Goal: Communication & Community: Answer question/provide support

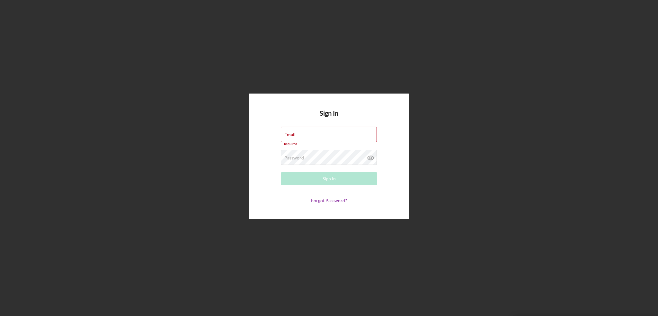
type input "jessicawalker@mybrightpoint.org"
click at [339, 184] on form "Email jessicawalker@mybrightpoint.org Required Password Required Sign In Forgot…" at bounding box center [329, 165] width 128 height 76
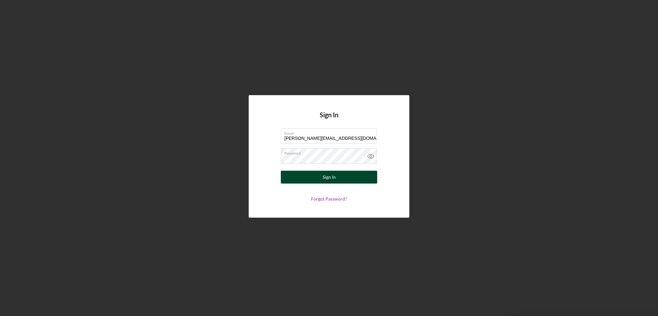
click at [339, 180] on button "Sign In" at bounding box center [329, 177] width 96 height 13
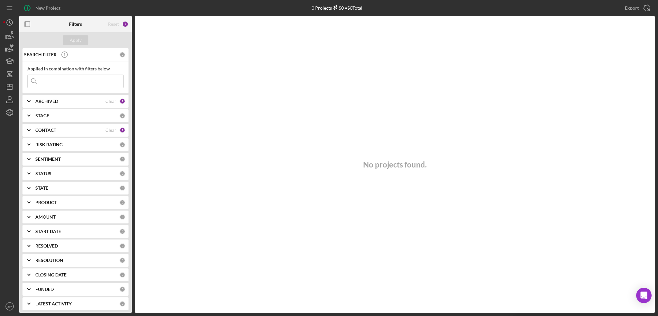
click at [31, 129] on icon "Icon/Expander" at bounding box center [29, 130] width 16 height 16
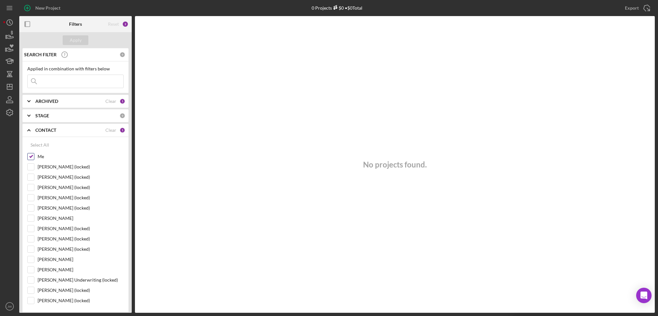
click at [30, 155] on input "Me" at bounding box center [31, 156] width 6 height 6
click at [38, 145] on div "Select All" at bounding box center [40, 144] width 19 height 13
checkbox input "true"
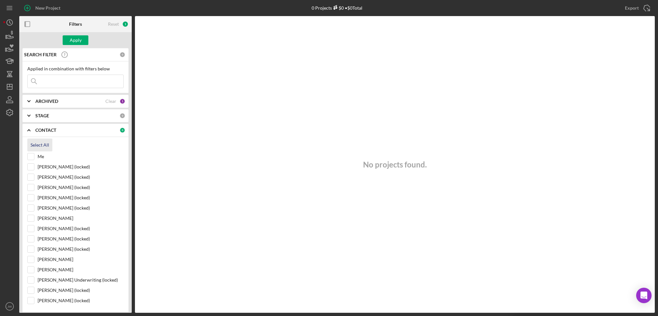
checkbox input "true"
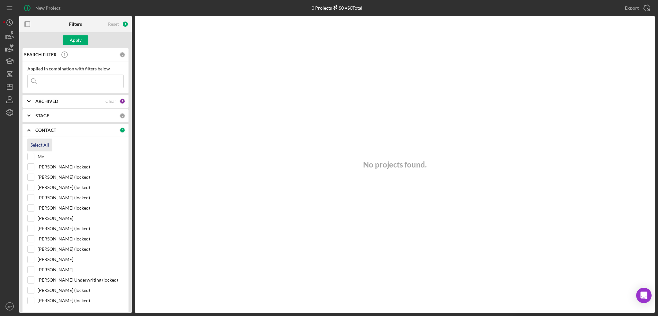
checkbox input "true"
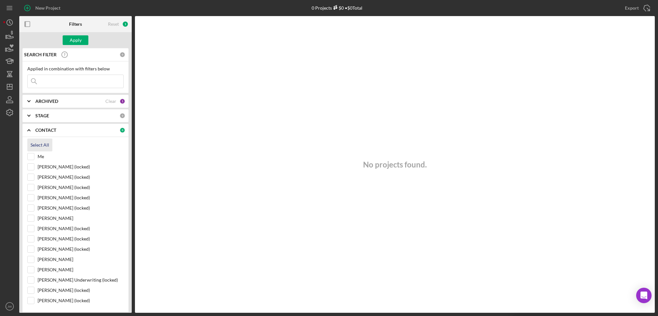
checkbox input "true"
click at [80, 38] on div "Apply" at bounding box center [76, 40] width 12 height 10
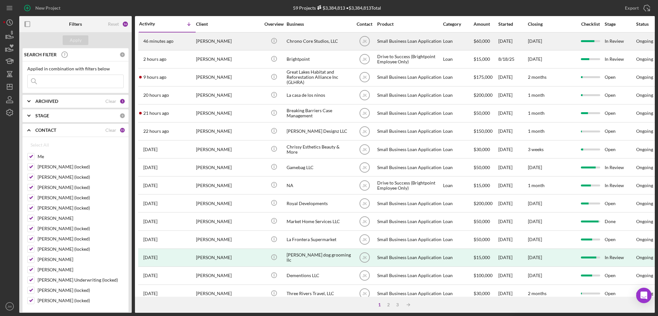
click at [319, 42] on div "Chrono Core Studios, LLC" at bounding box center [318, 41] width 64 height 17
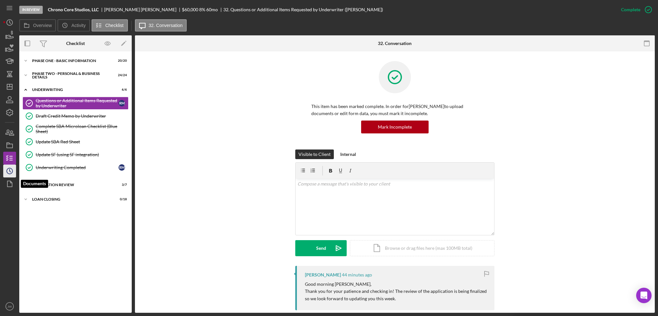
click at [10, 172] on icon "Icon/History" at bounding box center [10, 171] width 16 height 16
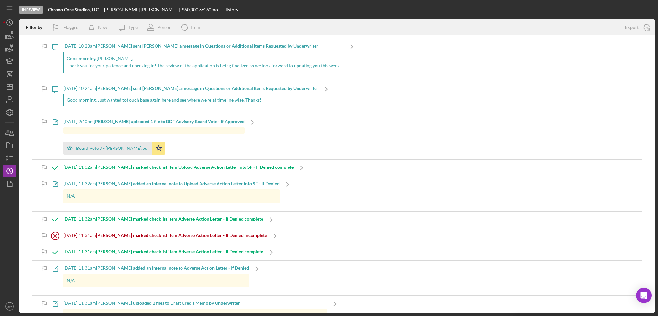
click at [176, 61] on p "Good morning Ryan," at bounding box center [204, 58] width 274 height 7
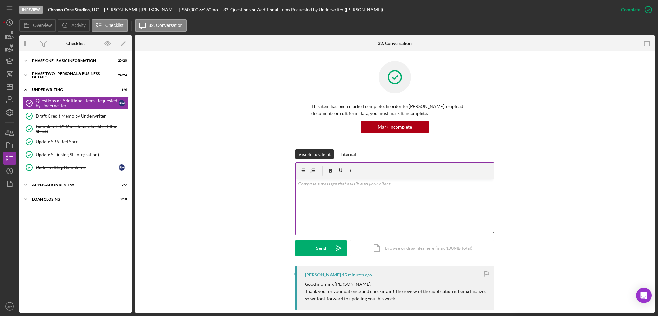
click at [331, 198] on div "v Color teal Color pink Remove color Add row above Add row below Add column bef…" at bounding box center [394, 207] width 198 height 56
click at [8, 141] on icon "button" at bounding box center [10, 145] width 16 height 16
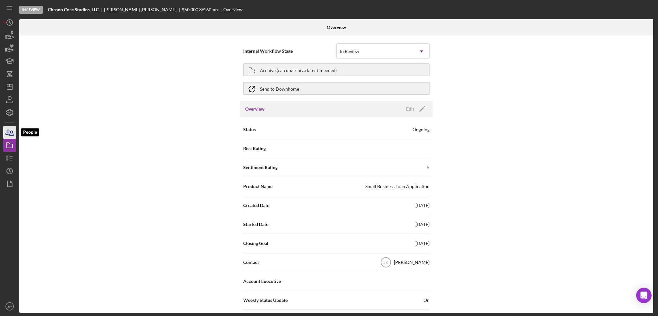
click at [9, 136] on icon "button" at bounding box center [10, 132] width 16 height 16
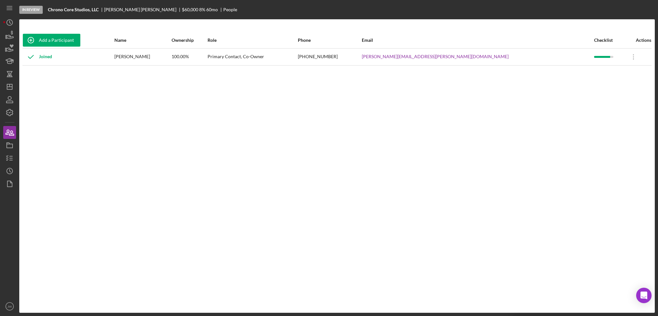
click at [285, 210] on div "Add a Participant Name Ownership Role Phone Email Checklist Actions Joined Ryan…" at bounding box center [336, 166] width 635 height 268
click at [11, 145] on icon "button" at bounding box center [10, 145] width 16 height 16
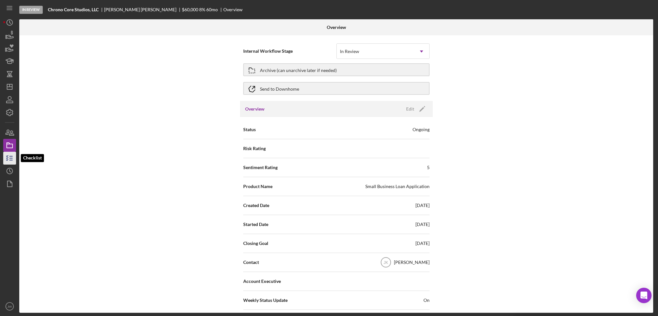
click at [11, 160] on line "button" at bounding box center [11, 160] width 3 height 0
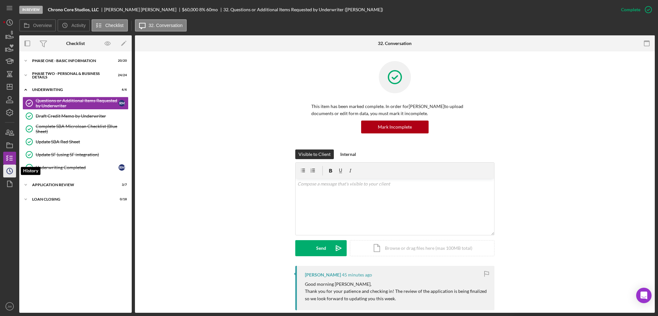
click at [13, 171] on icon "Icon/History" at bounding box center [10, 171] width 16 height 16
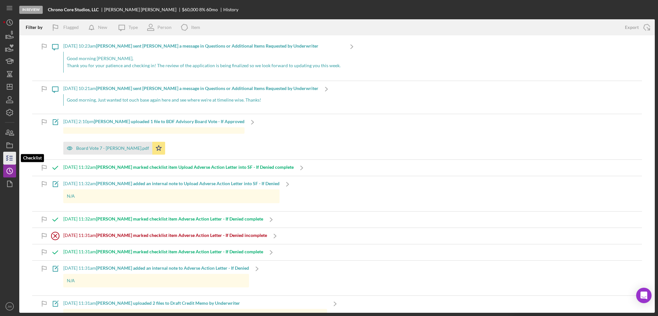
click at [10, 159] on icon "button" at bounding box center [10, 158] width 16 height 16
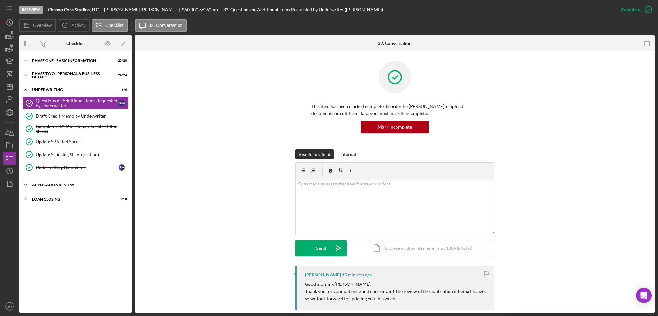
click at [69, 183] on div "Application Review" at bounding box center [78, 185] width 92 height 4
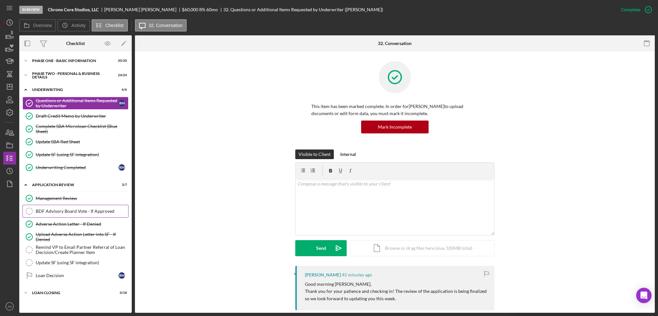
click at [60, 208] on div "BDF Advisory Board Vote - If Approved" at bounding box center [82, 210] width 92 height 5
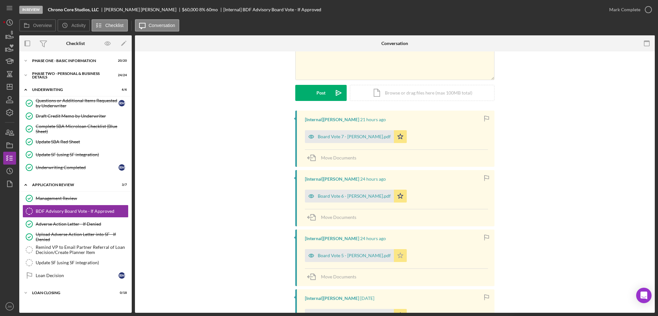
scroll to position [161, 0]
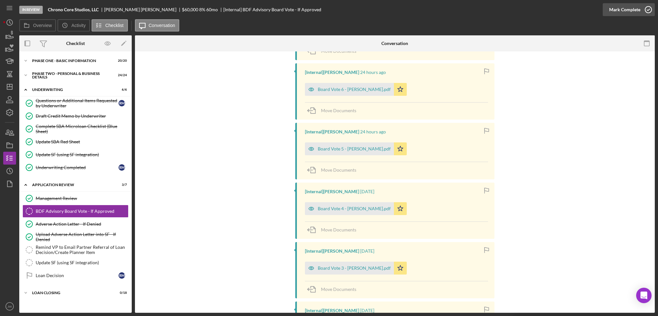
click at [613, 12] on div "Mark Complete" at bounding box center [624, 9] width 31 height 13
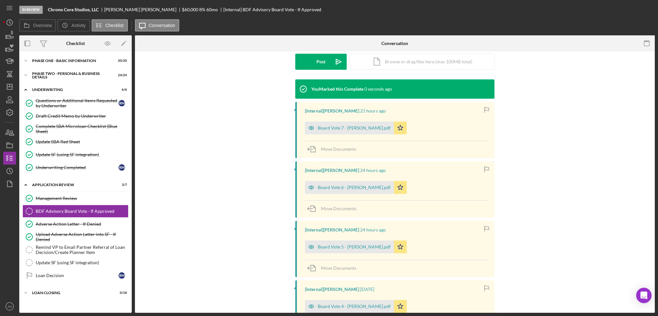
scroll to position [271, 0]
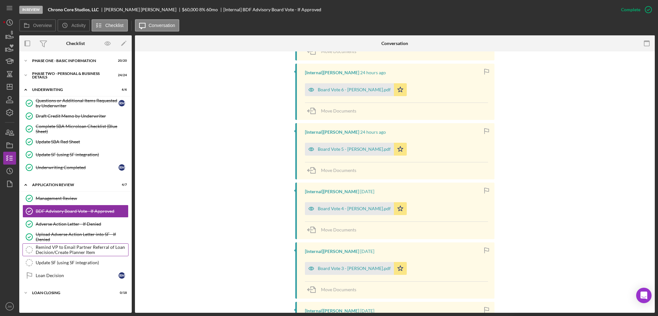
click at [60, 251] on div "Remind VP to Email Partner Referral of Loan Decision/Create Planner Item" at bounding box center [82, 249] width 92 height 10
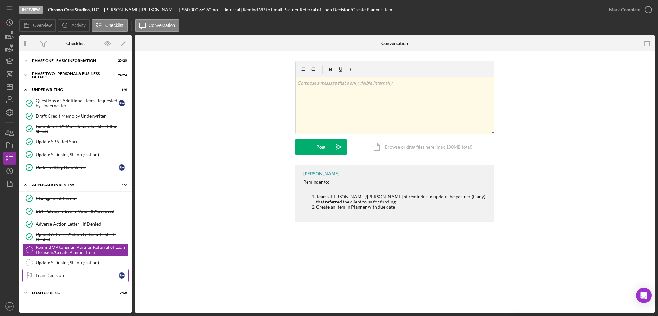
click at [62, 274] on div "Loan Decision" at bounding box center [77, 275] width 83 height 5
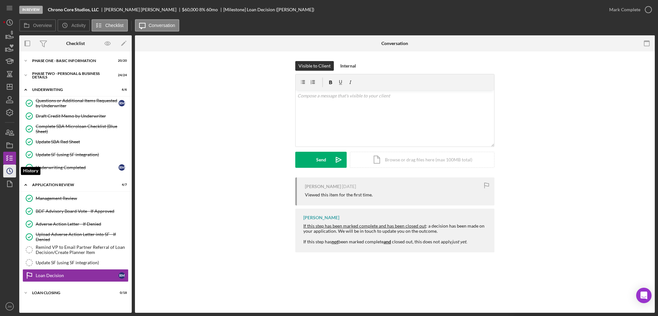
click at [12, 167] on icon "Icon/History" at bounding box center [10, 171] width 16 height 16
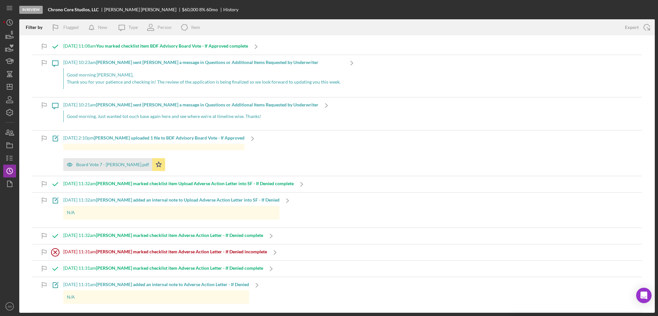
click at [132, 75] on p "Good morning Ryan," at bounding box center [204, 74] width 274 height 7
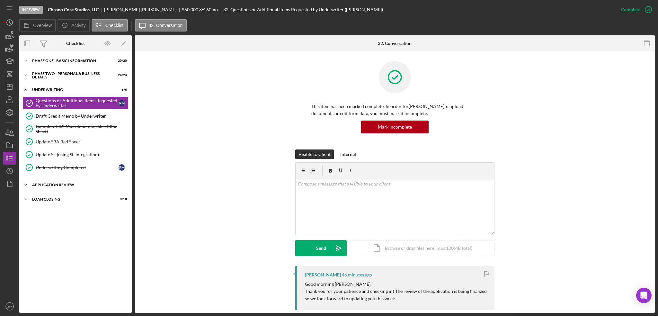
click at [51, 184] on div "Application Review" at bounding box center [78, 185] width 92 height 4
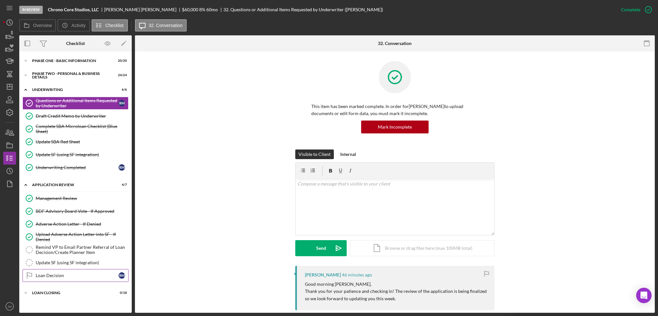
click at [56, 273] on div "Loan Decision" at bounding box center [77, 275] width 83 height 5
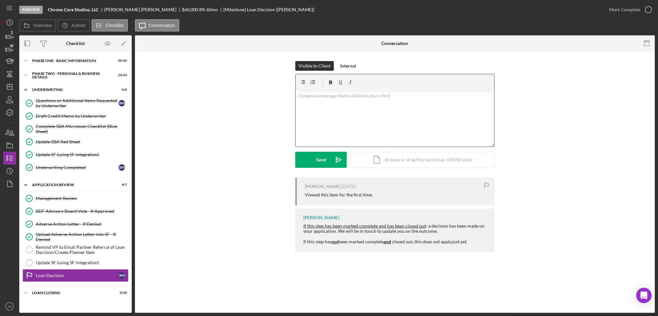
click at [386, 119] on div "v Color teal Color pink Remove color Add row above Add row below Add column bef…" at bounding box center [394, 118] width 198 height 56
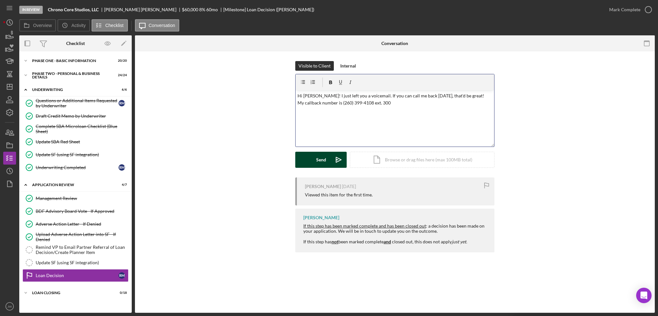
click at [330, 157] on button "Send Icon/icon-invite-send" at bounding box center [320, 160] width 51 height 16
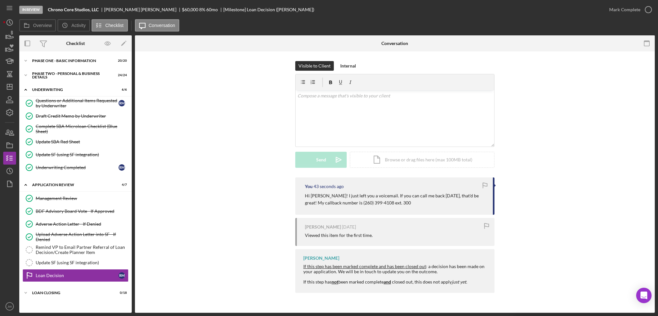
click at [222, 220] on div "You 43 seconds ago Hi Ryan! I just left you a voicemail. If you can call me bac…" at bounding box center [395, 236] width 500 height 119
click at [231, 178] on div "You 3 minutes ago Hi Ryan! I just left you a voicemail. If you can call me back…" at bounding box center [395, 236] width 500 height 119
click at [92, 213] on link "BDF Advisory Board Vote - If Approved BDF Advisory Board Vote - If Approved" at bounding box center [75, 211] width 106 height 13
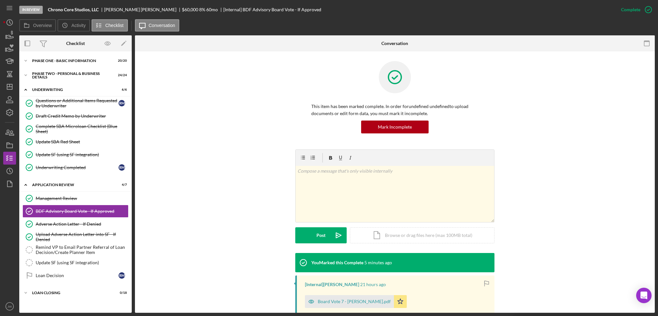
click at [178, 223] on div "v Color teal Color pink Remove color Add row above Add row below Add column bef…" at bounding box center [395, 200] width 500 height 103
click at [75, 115] on div "Draft Credit Memo by Underwriter" at bounding box center [82, 115] width 92 height 5
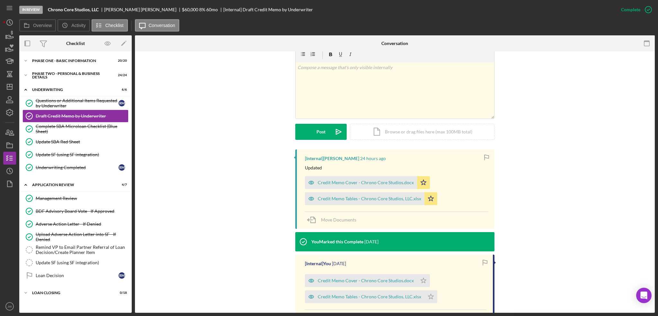
scroll to position [128, 0]
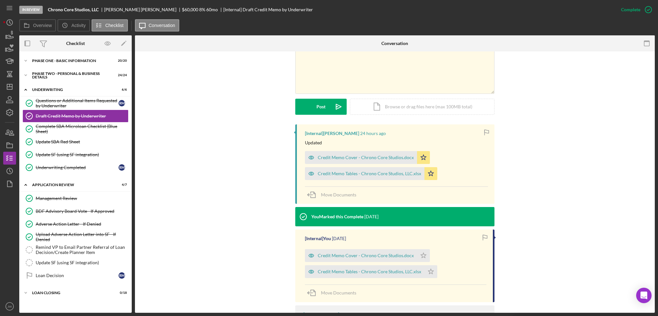
click at [194, 223] on div "[Internal] Eric Ogle 24 hours ago Updated Credit Memo Cover - Chrono Core Studi…" at bounding box center [395, 243] width 500 height 238
click at [63, 273] on div "Loan Decision" at bounding box center [77, 275] width 83 height 5
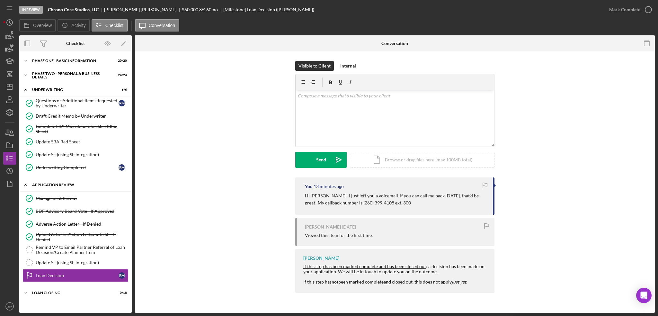
click at [58, 184] on div "Application Review" at bounding box center [78, 185] width 92 height 4
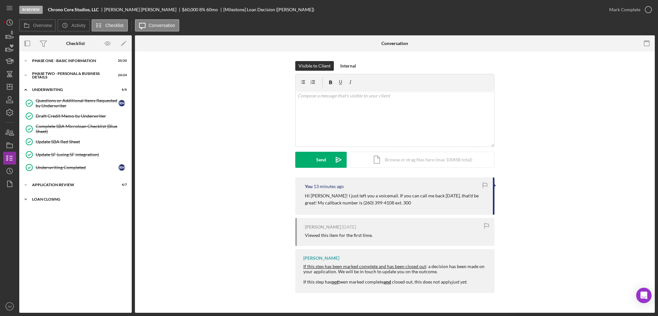
click at [57, 200] on div "Loan Closing" at bounding box center [78, 199] width 92 height 4
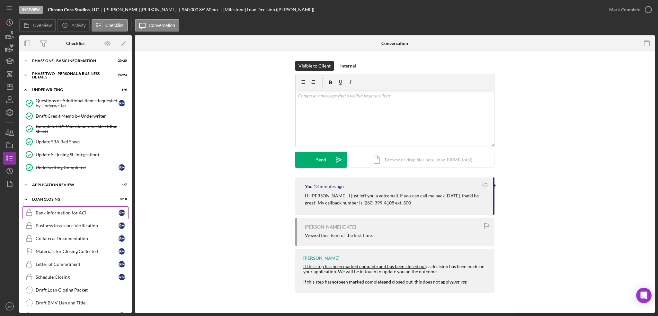
scroll to position [64, 0]
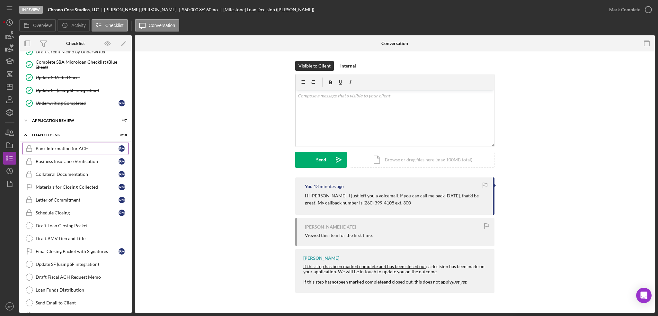
click at [62, 148] on div "Bank Information for ACH" at bounding box center [77, 148] width 83 height 5
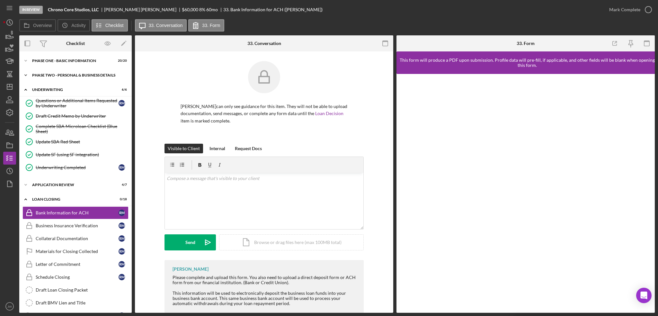
click at [55, 76] on div "PHASE TWO - PERSONAL & BUSINESS DETAILS" at bounding box center [78, 75] width 92 height 4
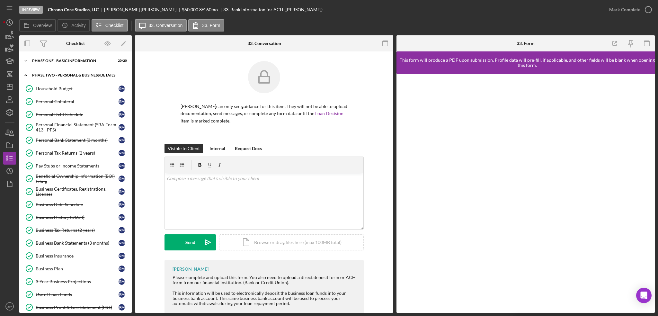
click at [53, 75] on div "PHASE TWO - PERSONAL & BUSINESS DETAILS" at bounding box center [78, 75] width 92 height 4
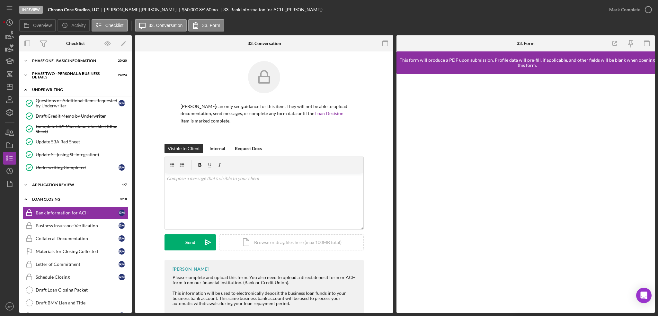
click at [57, 90] on div "Underwriting" at bounding box center [78, 90] width 92 height 4
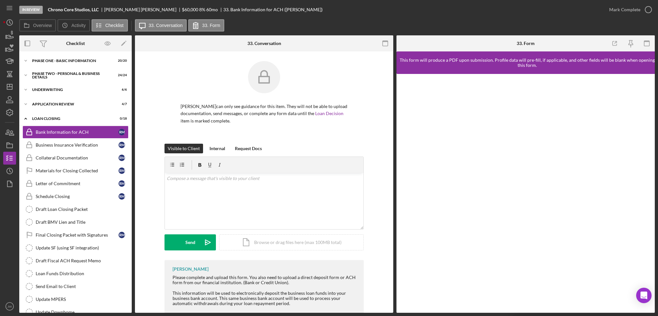
click at [161, 110] on div "Ryan Milledge can only see guidance for this item. They will not be able to upl…" at bounding box center [264, 102] width 239 height 83
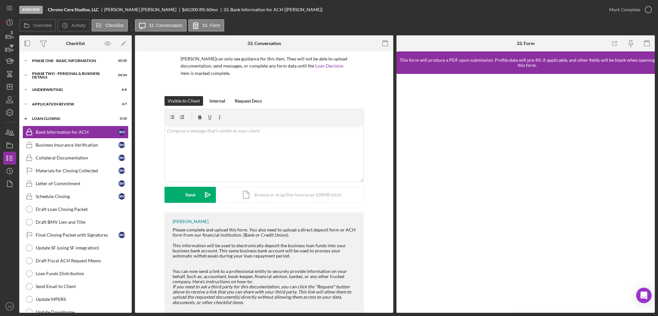
scroll to position [60, 0]
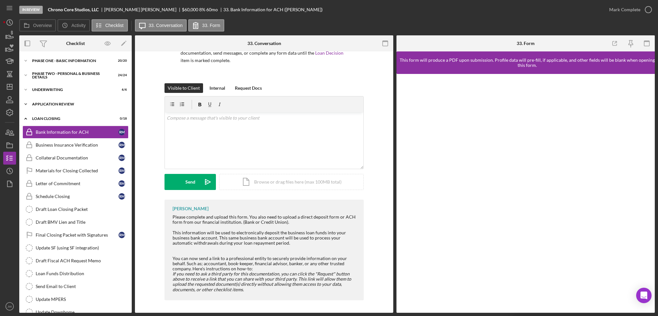
click at [52, 103] on div "Application Review" at bounding box center [78, 104] width 92 height 4
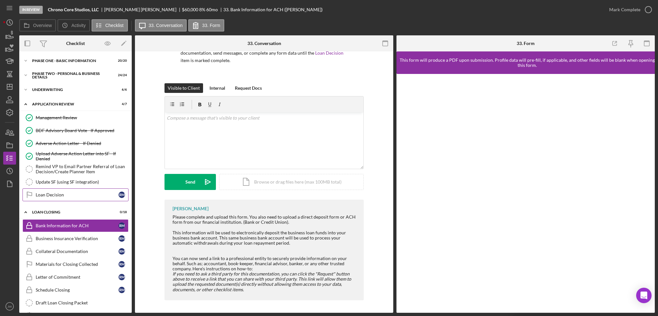
click at [59, 195] on div "Loan Decision" at bounding box center [77, 194] width 83 height 5
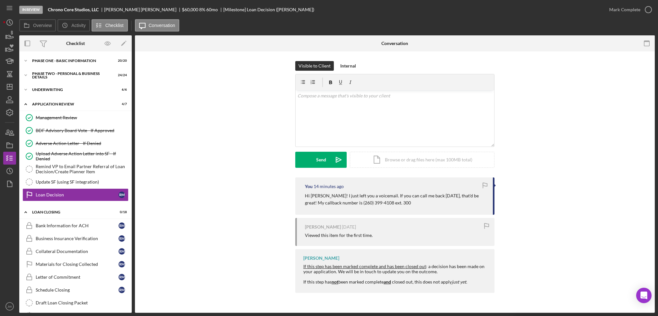
click at [193, 221] on div "You 14 minutes ago Hi Ryan! I just left you a voicemail. If you can call me bac…" at bounding box center [395, 236] width 500 height 119
click at [185, 252] on div "You 14 minutes ago Hi Ryan! I just left you a voicemail. If you can call me bac…" at bounding box center [395, 236] width 500 height 119
click at [173, 222] on div "You 14 minutes ago Hi Ryan! I just left you a voicemail. If you can call me bac…" at bounding box center [395, 236] width 500 height 119
click at [91, 236] on div "Business Insurance Verification" at bounding box center [77, 238] width 83 height 5
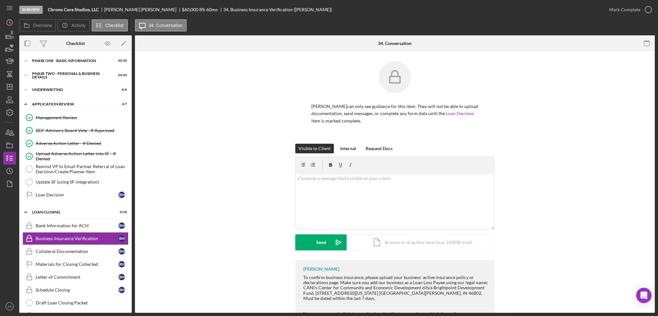
click at [202, 230] on div "Visible to Client Internal Request Docs v Color teal Color pink Remove color Ad…" at bounding box center [395, 202] width 500 height 116
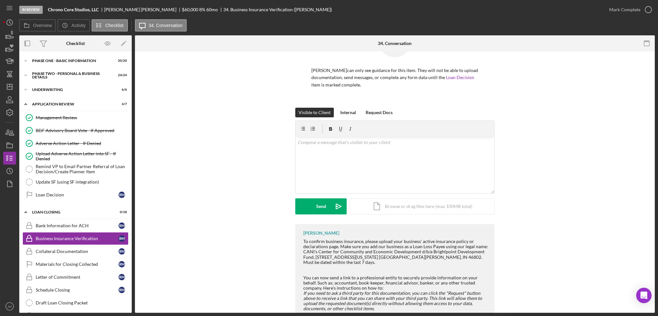
scroll to position [50, 0]
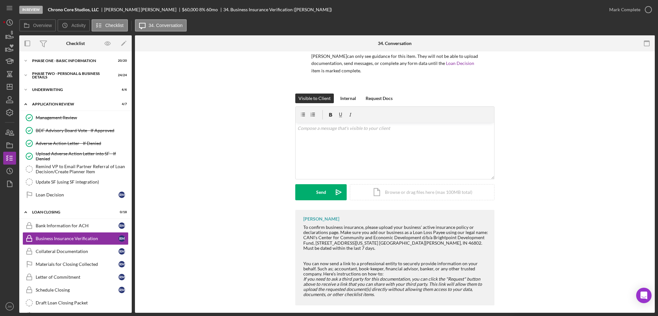
click at [247, 251] on div "Jeremy Kalonji To confirm business insurance, please upload your business' acti…" at bounding box center [395, 259] width 500 height 98
click at [86, 184] on link "Update SF (using SF integration) Update SF (using SF integration)" at bounding box center [75, 181] width 106 height 13
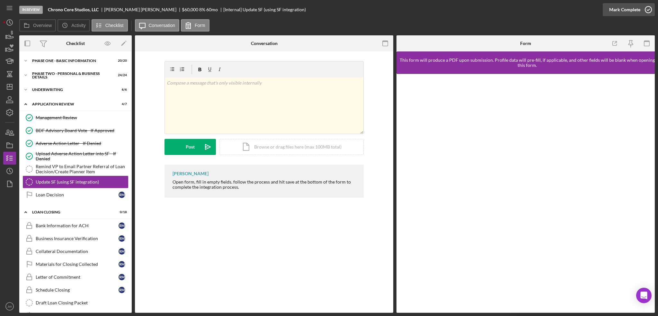
click at [618, 11] on div "Mark Complete" at bounding box center [624, 9] width 31 height 13
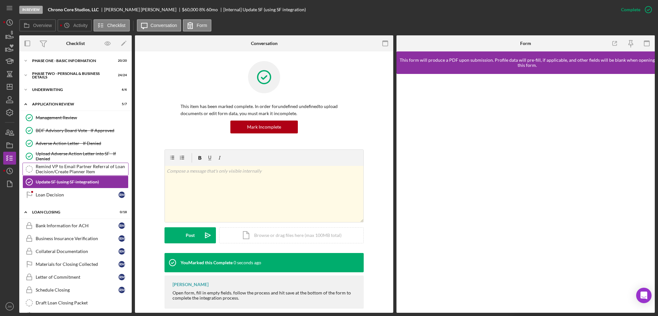
click at [90, 167] on div "Remind VP to Email Partner Referral of Loan Decision/Create Planner Item" at bounding box center [82, 169] width 92 height 10
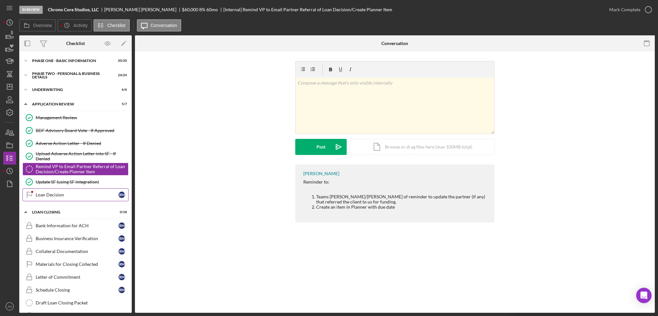
click at [72, 195] on div "Loan Decision" at bounding box center [77, 194] width 83 height 5
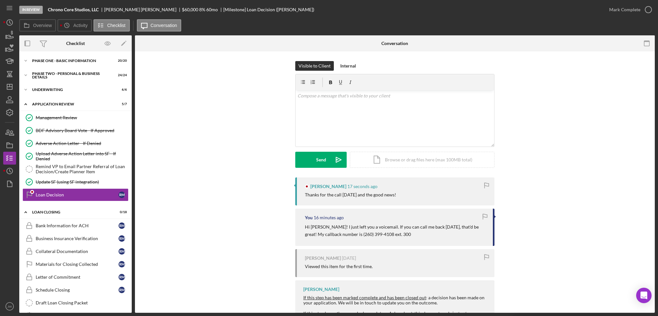
scroll to position [23, 0]
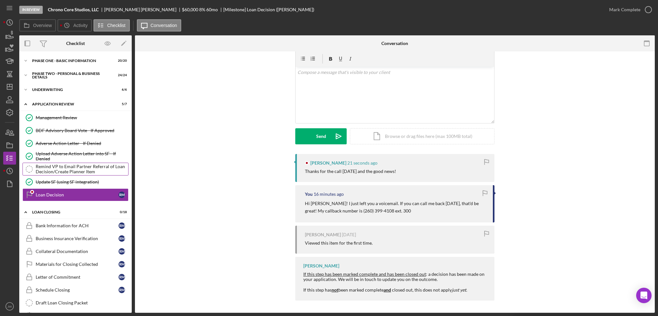
click at [109, 169] on div "Remind VP to Email Partner Referral of Loan Decision/Create Planner Item" at bounding box center [82, 169] width 92 height 10
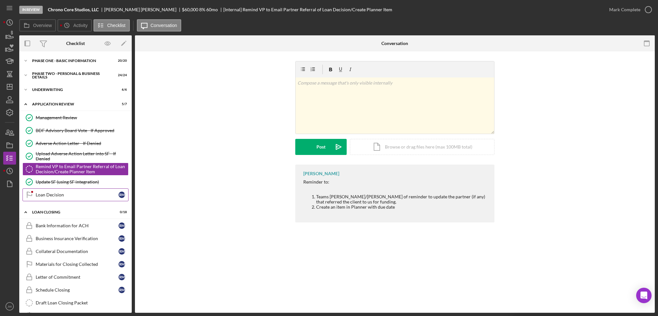
drag, startPoint x: 78, startPoint y: 195, endPoint x: 87, endPoint y: 194, distance: 9.3
click at [78, 195] on div "Loan Decision" at bounding box center [77, 194] width 83 height 5
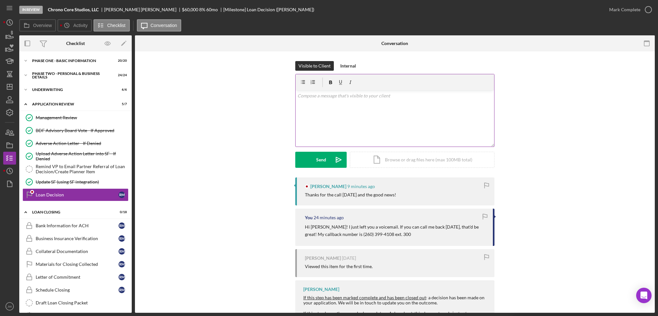
click at [351, 104] on div "v Color teal Color pink Remove color Add row above Add row below Add column bef…" at bounding box center [394, 118] width 198 height 56
click at [330, 156] on icon "Icon/icon-invite-send" at bounding box center [338, 160] width 16 height 16
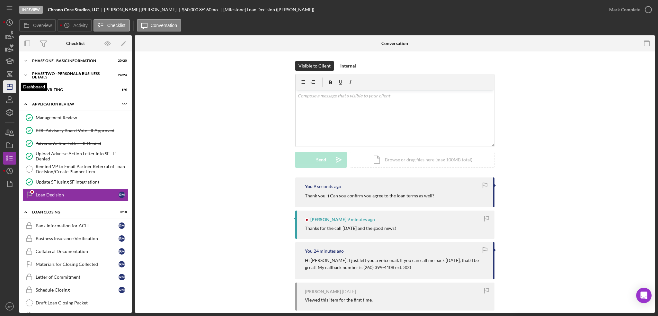
click at [14, 88] on icon "Icon/Dashboard" at bounding box center [10, 87] width 16 height 16
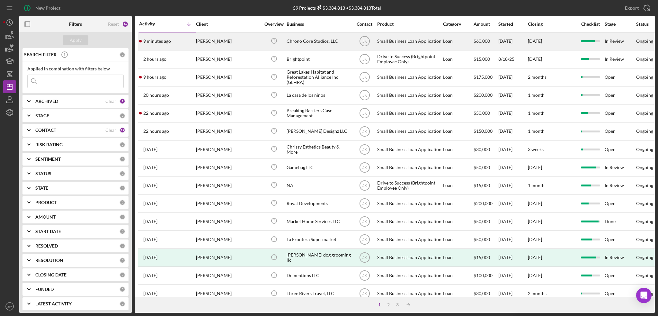
click at [293, 39] on div "Chrono Core Studios, LLC" at bounding box center [318, 41] width 64 height 17
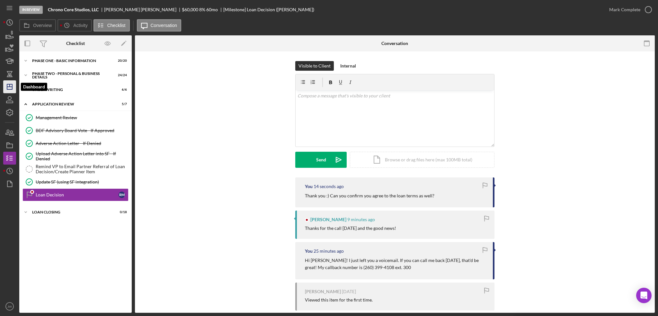
click at [12, 88] on polygon "button" at bounding box center [9, 86] width 5 height 5
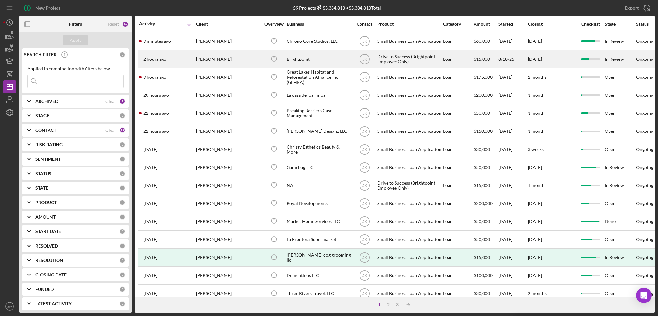
click at [319, 62] on div "Brightpoint" at bounding box center [318, 59] width 64 height 17
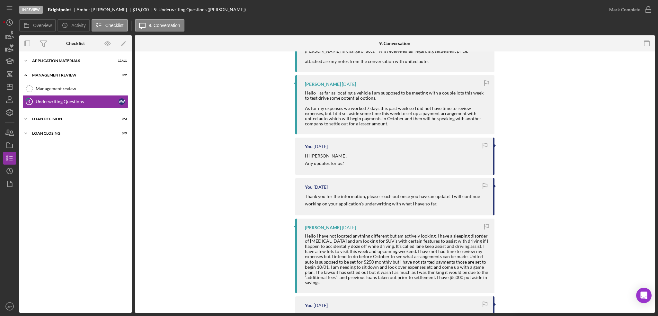
scroll to position [257, 0]
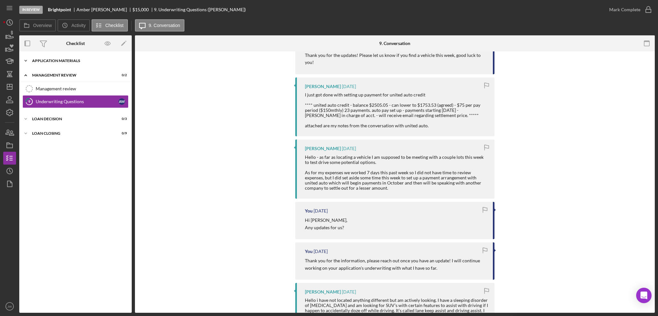
click at [49, 57] on div "Icon/Expander Application Materials 11 / 11" at bounding box center [75, 60] width 112 height 13
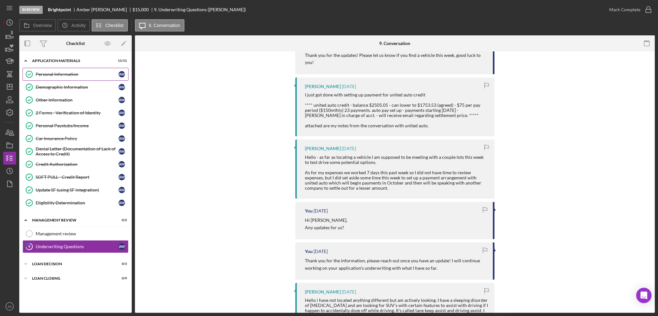
click at [55, 73] on div "Personal Information" at bounding box center [77, 74] width 83 height 5
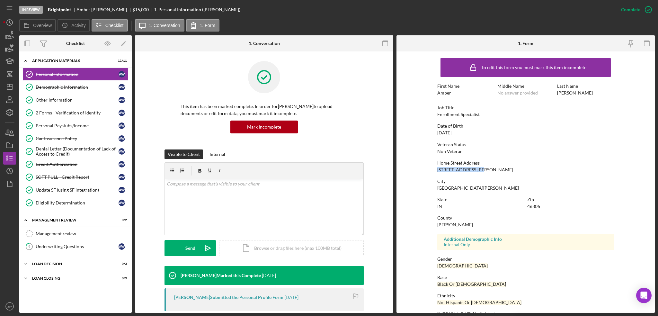
drag, startPoint x: 474, startPoint y: 171, endPoint x: 435, endPoint y: 170, distance: 38.9
click at [435, 170] on form "To edit this form you must mark this item incomplete First Name Amber Middle Na…" at bounding box center [525, 181] width 258 height 261
copy div "719 E Rudisill Blvd"
click at [493, 164] on div "Home Street Address" at bounding box center [525, 162] width 177 height 5
click at [50, 244] on div "Underwriting Questions" at bounding box center [77, 246] width 83 height 5
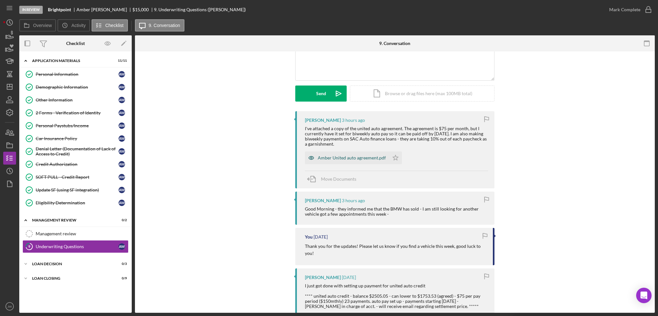
scroll to position [128, 0]
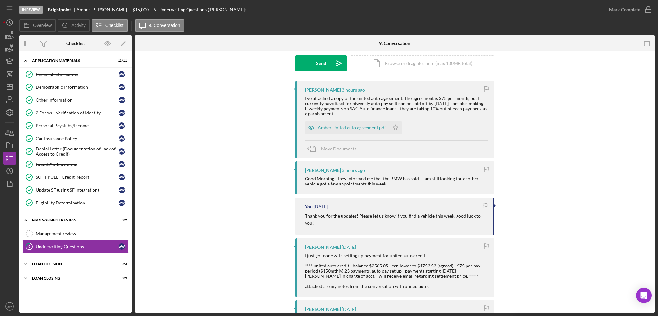
scroll to position [64, 0]
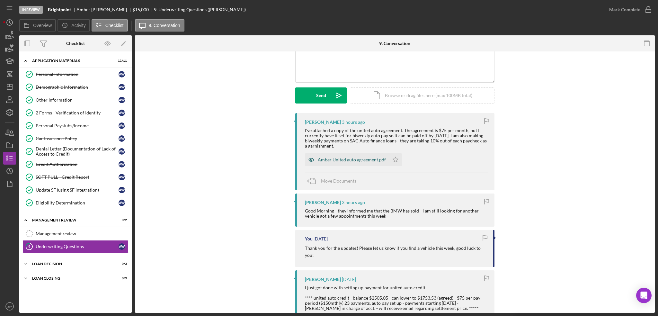
click at [313, 158] on icon "button" at bounding box center [311, 159] width 13 height 13
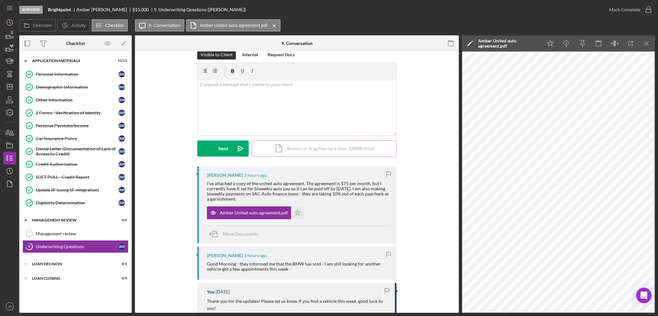
scroll to position [0, 0]
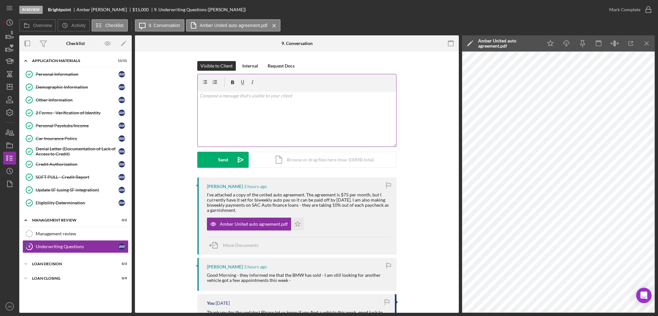
click at [274, 106] on div "v Color teal Color pink Remove color Add row above Add row below Add column bef…" at bounding box center [297, 118] width 198 height 56
click at [198, 95] on div "v Color teal Color pink Remove color Add row above Add row below Add column bef…" at bounding box center [297, 118] width 198 height 56
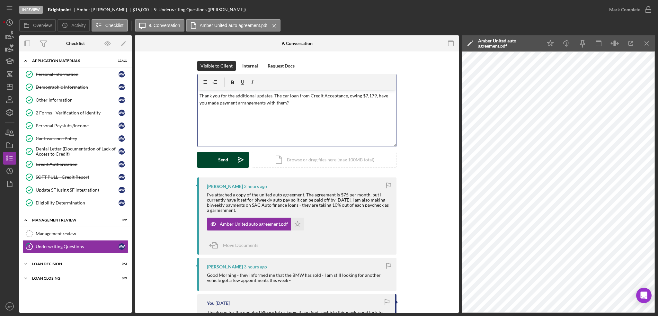
click at [236, 158] on icon "Icon/icon-invite-send" at bounding box center [241, 160] width 16 height 16
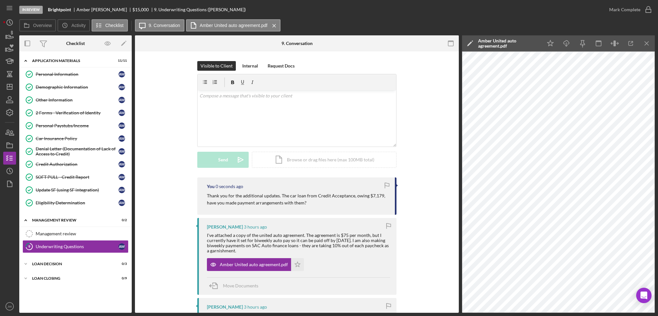
scroll to position [96, 0]
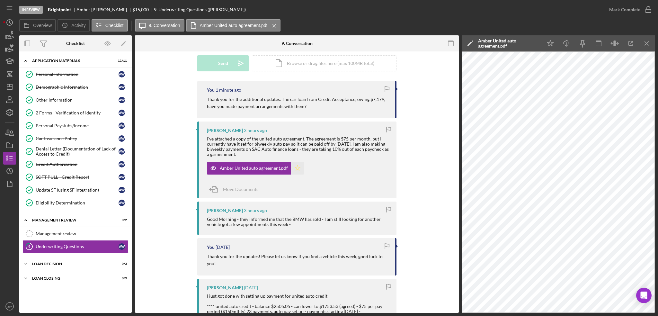
click at [298, 169] on icon "Icon/Star" at bounding box center [297, 168] width 13 height 13
click at [55, 176] on div "SOFT PULL - Credit Report" at bounding box center [77, 176] width 83 height 5
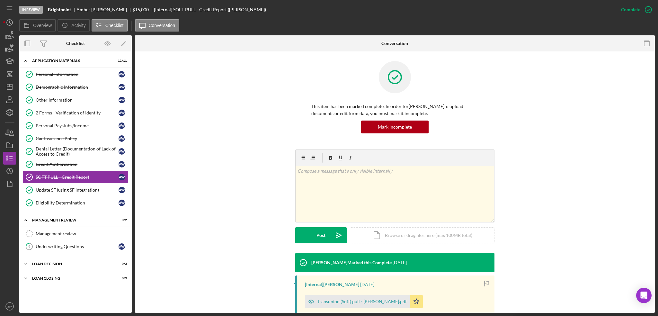
scroll to position [119, 0]
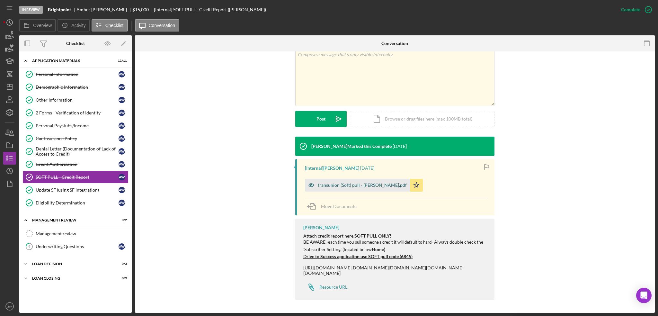
click at [307, 181] on icon "button" at bounding box center [311, 185] width 13 height 13
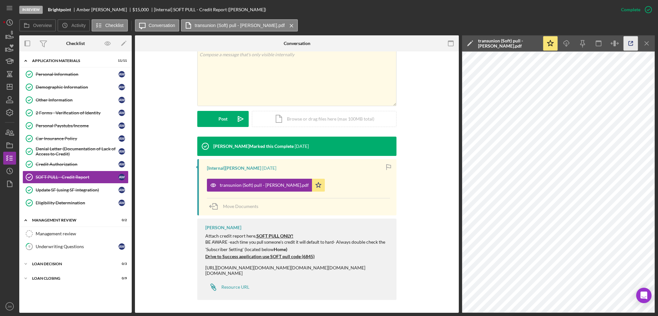
click at [636, 42] on icon "button" at bounding box center [630, 43] width 14 height 14
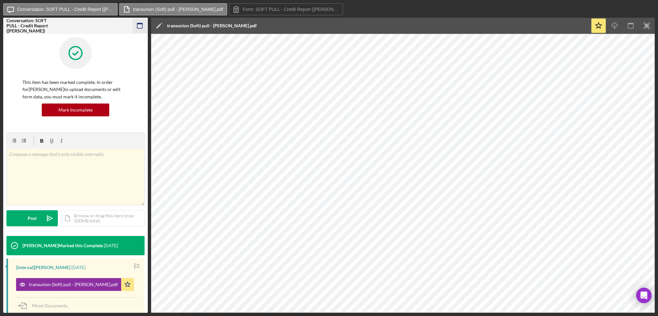
click at [140, 26] on icon "button" at bounding box center [140, 26] width 14 height 14
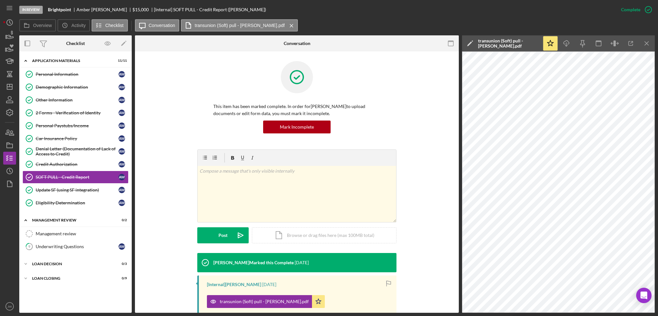
scroll to position [119, 0]
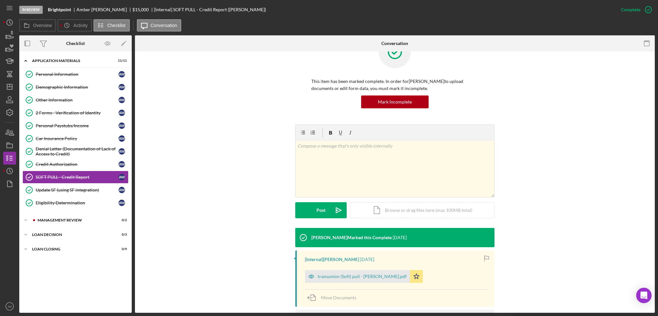
scroll to position [64, 0]
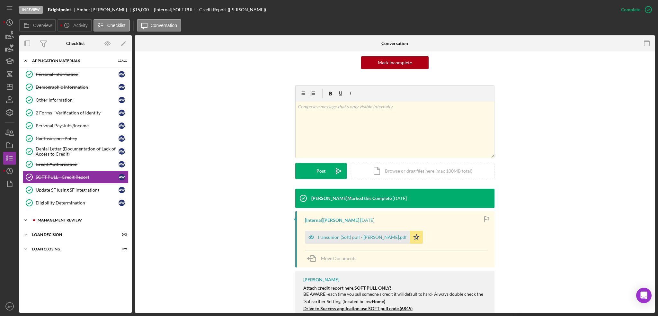
click at [61, 218] on div "Management Review" at bounding box center [81, 220] width 86 height 4
click at [59, 242] on link "9 Underwriting Questions A W" at bounding box center [75, 246] width 106 height 13
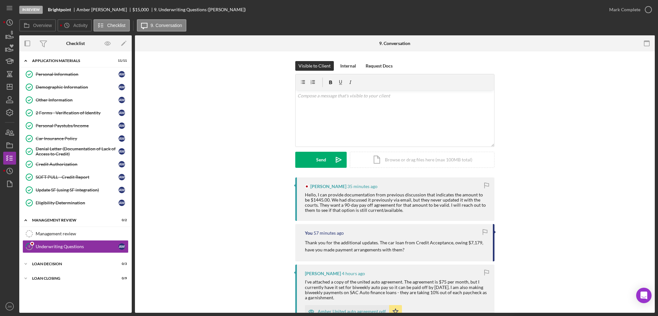
scroll to position [32, 0]
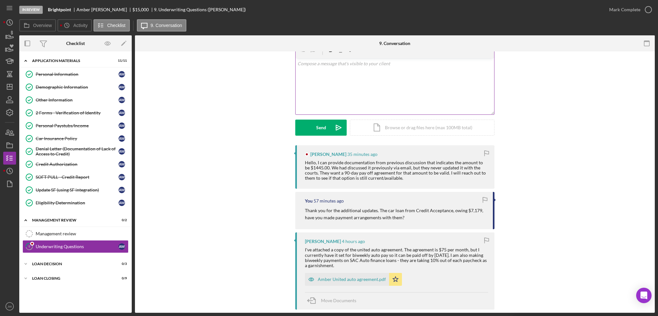
click at [341, 69] on div "v Color teal Color pink Remove color Add row above Add row below Add column bef…" at bounding box center [394, 86] width 198 height 56
click at [477, 64] on p "Oh, how did the balance double? That seems incredibly different from your credi…" at bounding box center [394, 63] width 195 height 7
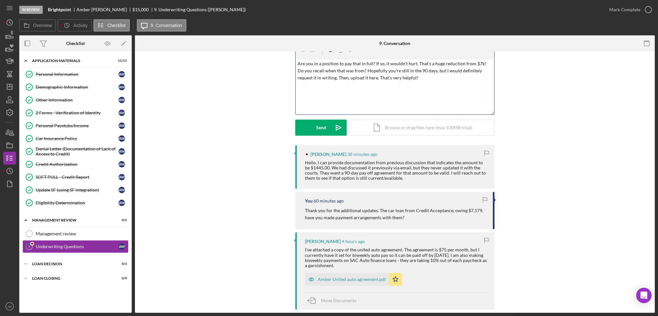
click at [414, 63] on p "Are you in a position to pay that in full? If so, it wouldn't hurt. That's a hu…" at bounding box center [394, 71] width 195 height 22
drag, startPoint x: 414, startPoint y: 64, endPoint x: 297, endPoint y: 63, distance: 117.2
click at [297, 63] on p "Are you in a position to pay that in full? If so, it wouldn't hurt. Wow. That's…" at bounding box center [394, 71] width 195 height 22
click at [488, 71] on p "Wow. That's a huge reduction from $7k! Do you recall when that was from? Hopefu…" at bounding box center [394, 67] width 195 height 14
click at [335, 124] on icon "Icon/icon-invite-send" at bounding box center [338, 127] width 16 height 16
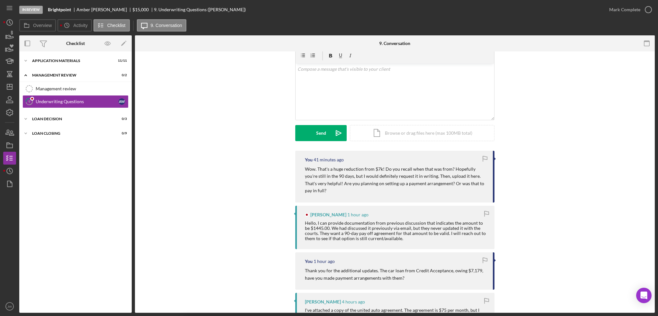
scroll to position [96, 0]
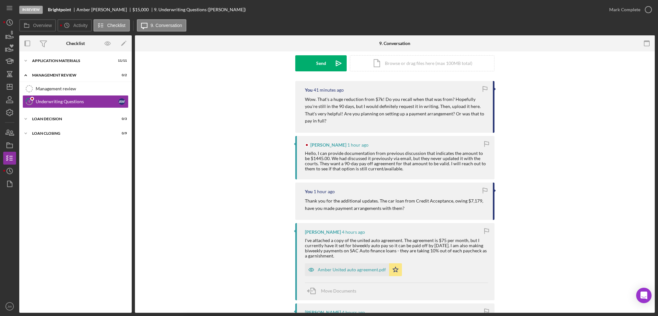
click at [305, 151] on div "Hello, I can provide documentation from previous discussion that indicates the …" at bounding box center [396, 161] width 183 height 21
click at [324, 155] on div "Hello, I can provide documentation from previous discussion that indicates the …" at bounding box center [396, 161] width 183 height 21
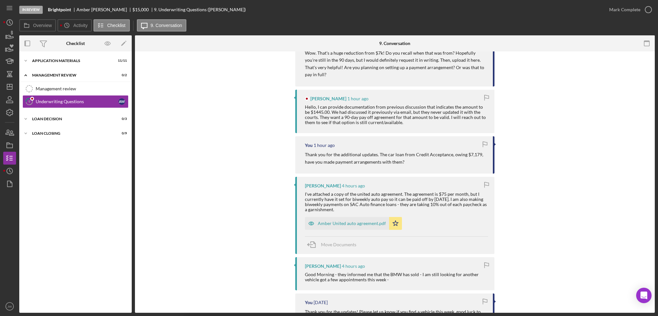
scroll to position [128, 0]
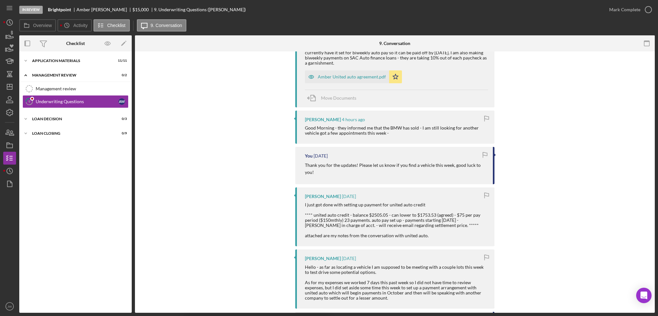
scroll to position [321, 0]
